Goal: Check status: Check status

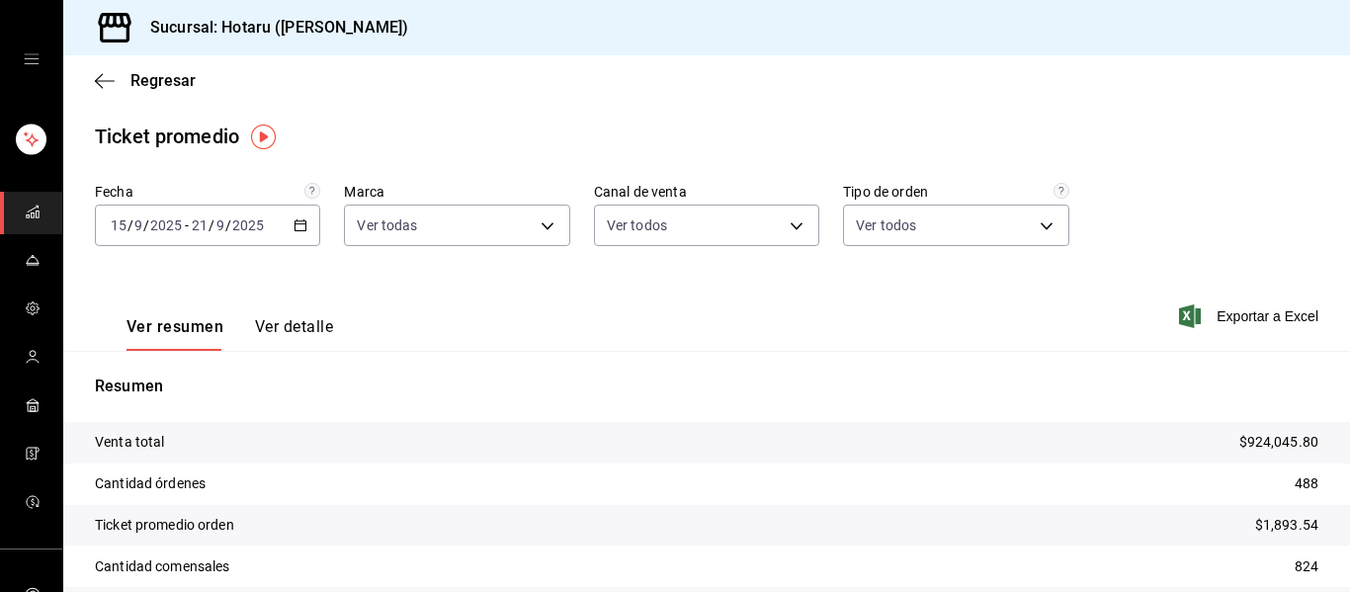
click at [27, 210] on icon "mailbox folders" at bounding box center [32, 210] width 11 height 6
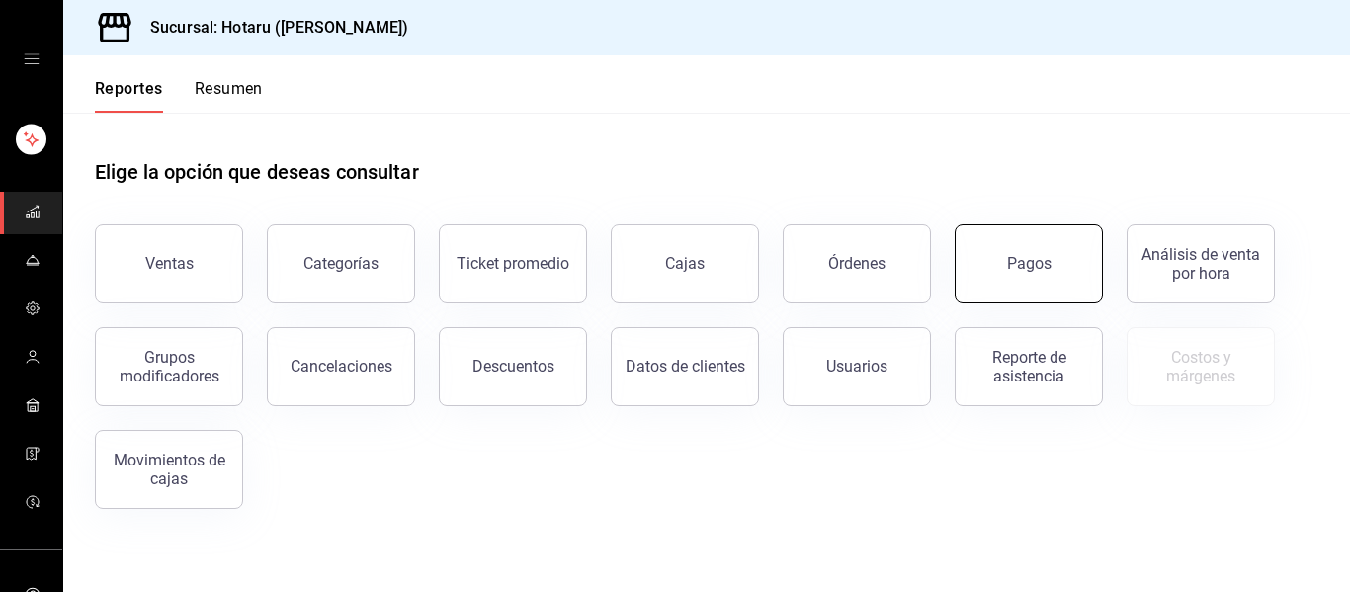
click at [1012, 250] on button "Pagos" at bounding box center [1029, 263] width 148 height 79
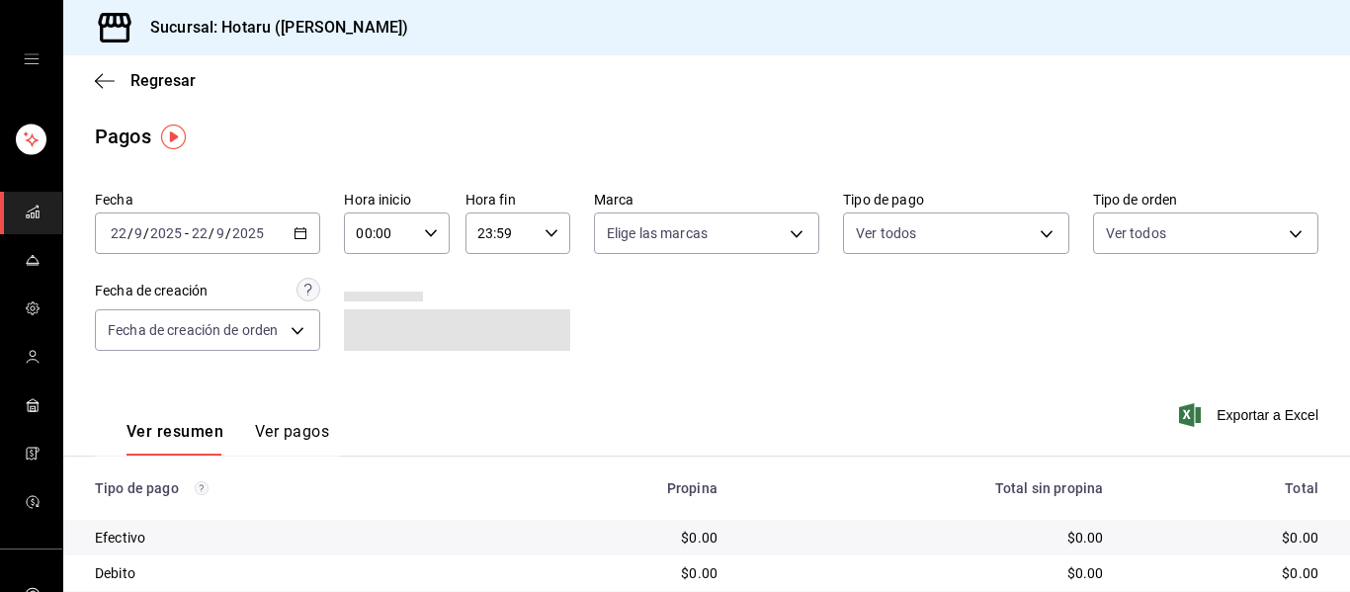
click at [298, 232] on \(Stroke\) "button" at bounding box center [301, 231] width 11 height 1
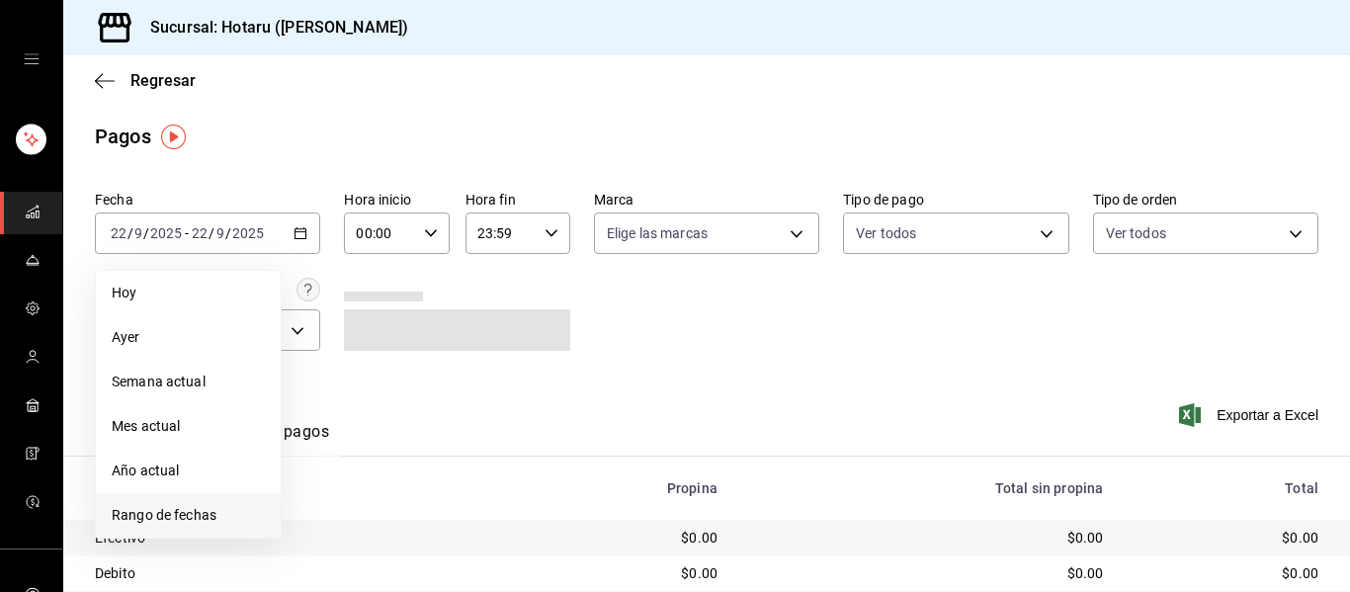
click at [206, 517] on span "Rango de fechas" at bounding box center [188, 515] width 153 height 21
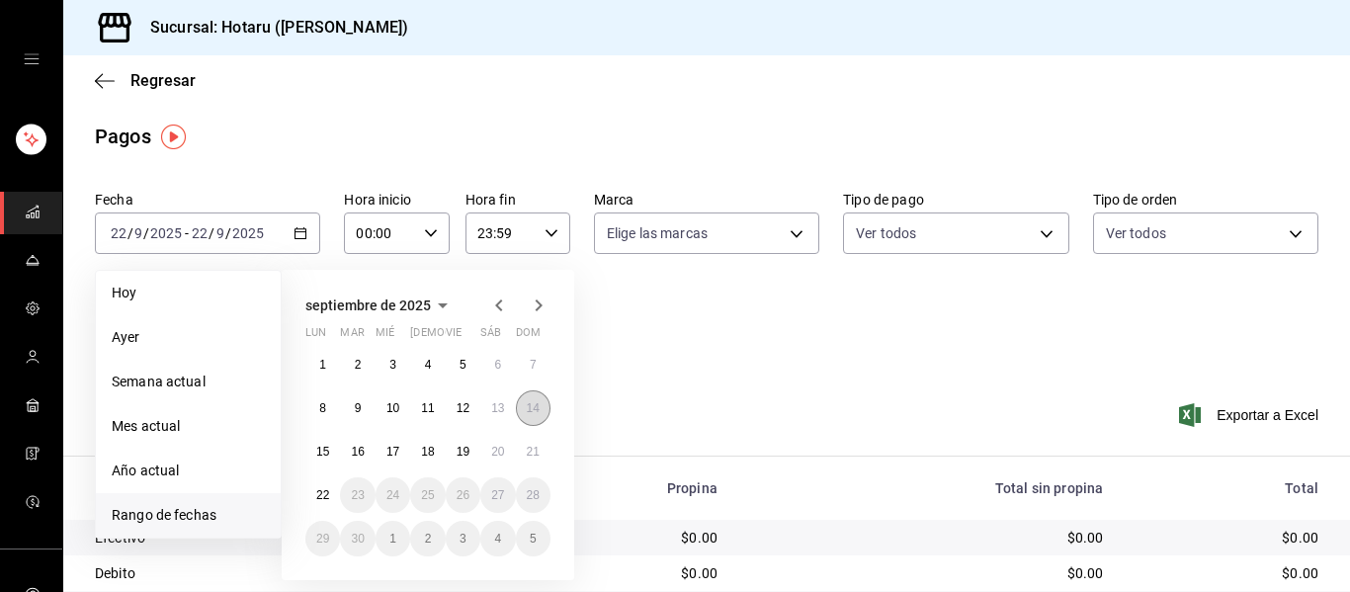
click at [538, 412] on abbr "14" at bounding box center [533, 408] width 13 height 14
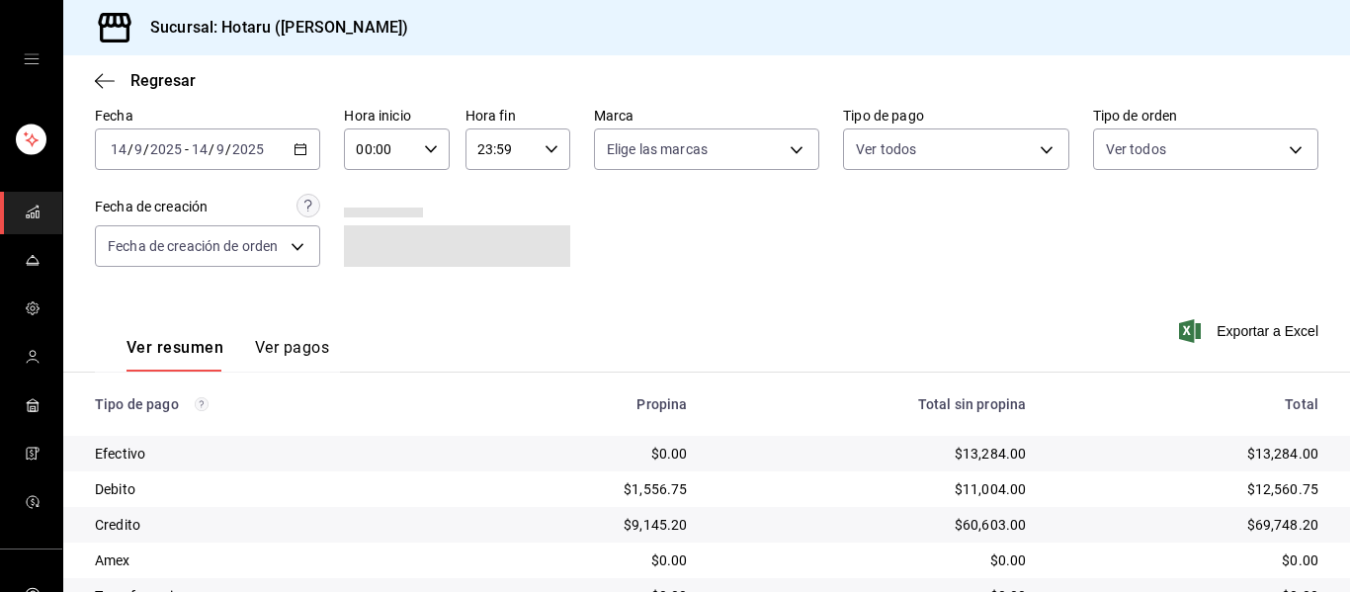
scroll to position [352, 0]
